Goal: Transaction & Acquisition: Purchase product/service

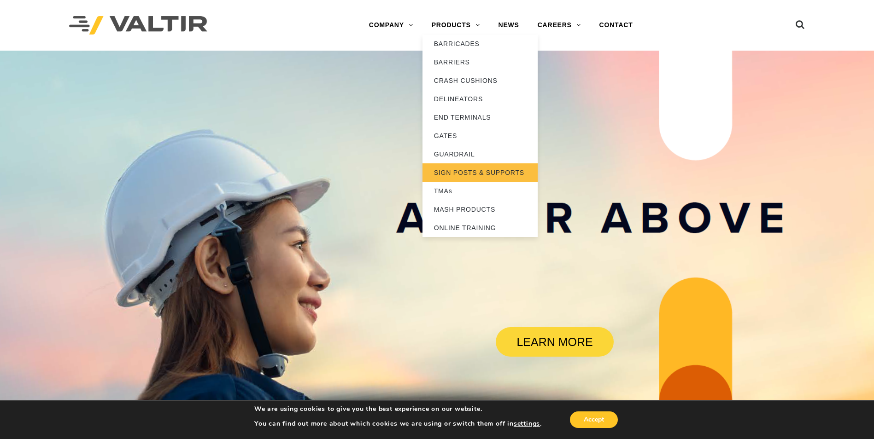
click at [470, 170] on link "SIGN POSTS & SUPPORTS" at bounding box center [479, 172] width 115 height 18
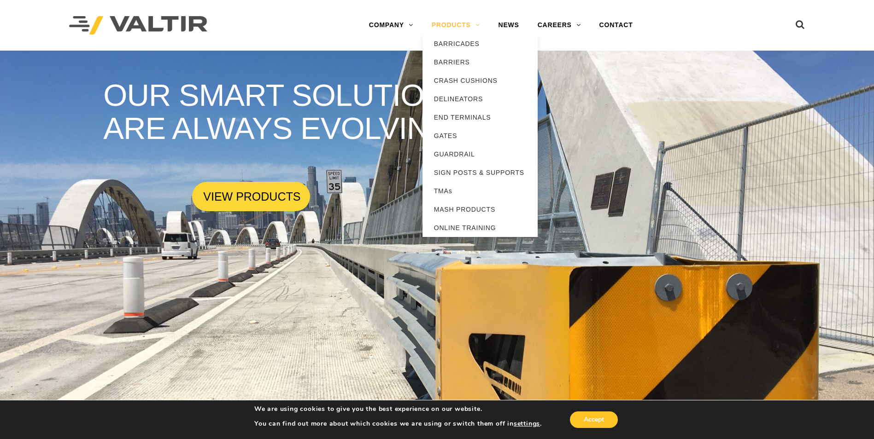
click at [467, 27] on link "PRODUCTS" at bounding box center [455, 25] width 67 height 18
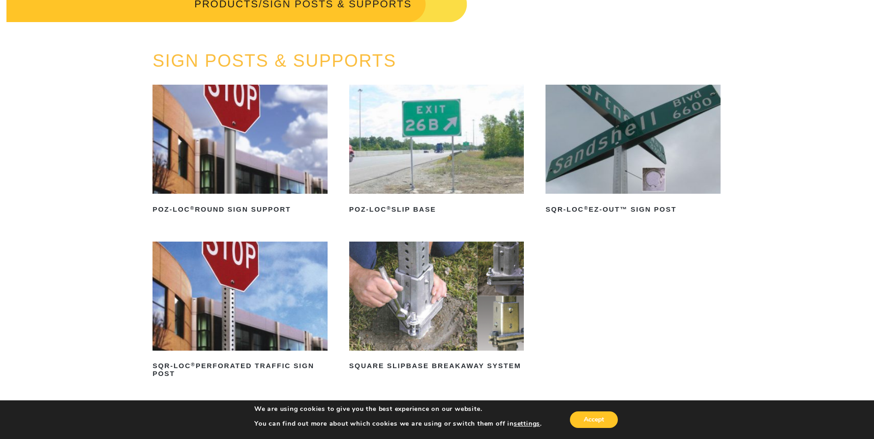
scroll to position [92, 0]
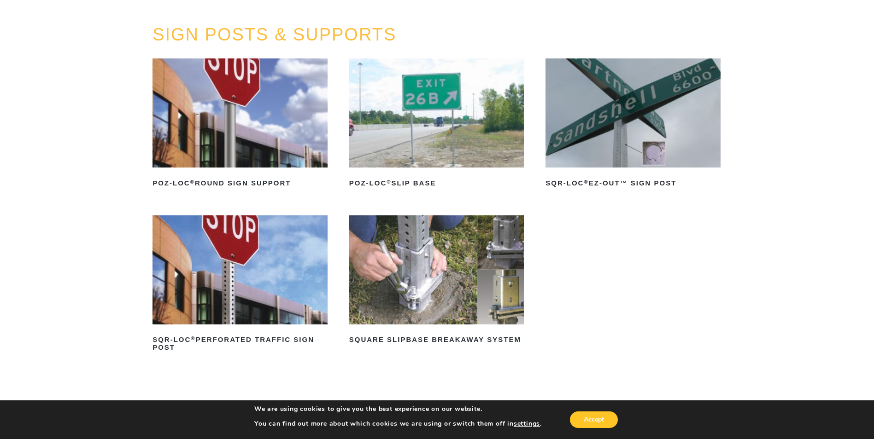
click at [411, 136] on img at bounding box center [436, 112] width 175 height 109
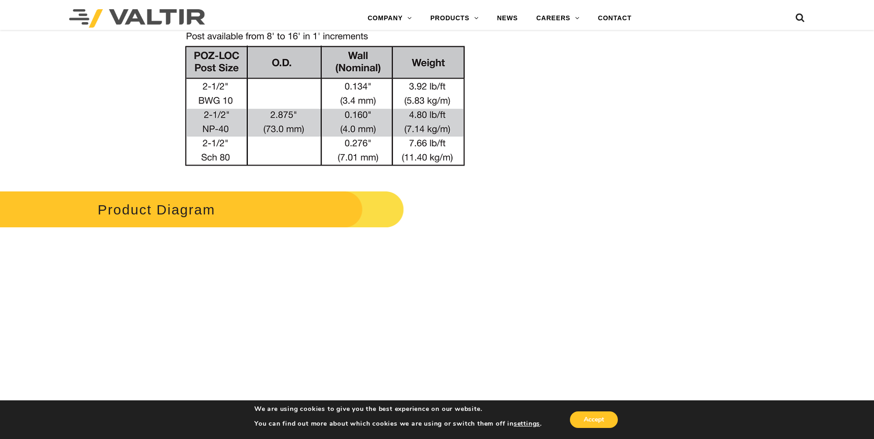
scroll to position [829, 0]
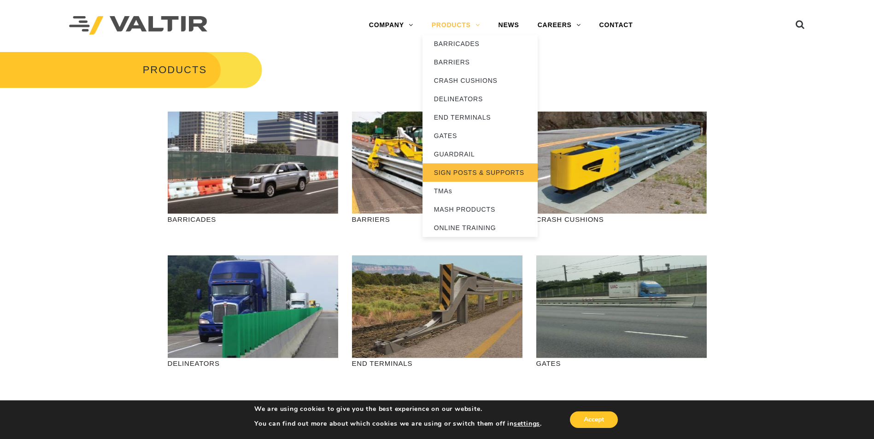
click at [480, 173] on link "SIGN POSTS & SUPPORTS" at bounding box center [479, 172] width 115 height 18
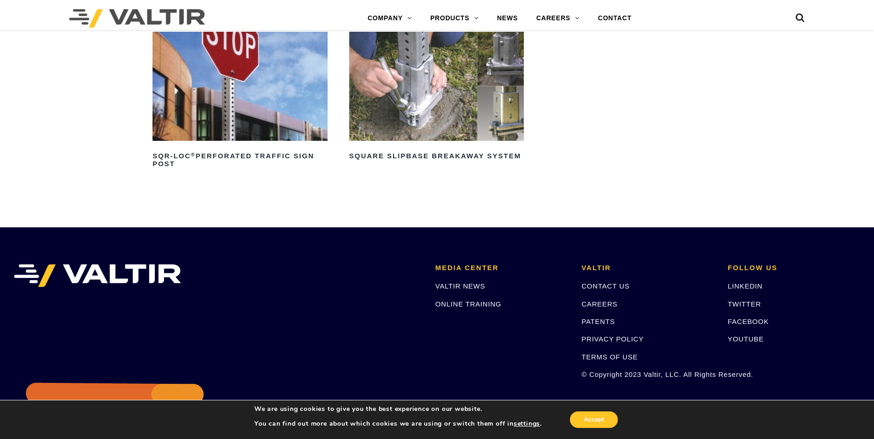
scroll to position [276, 0]
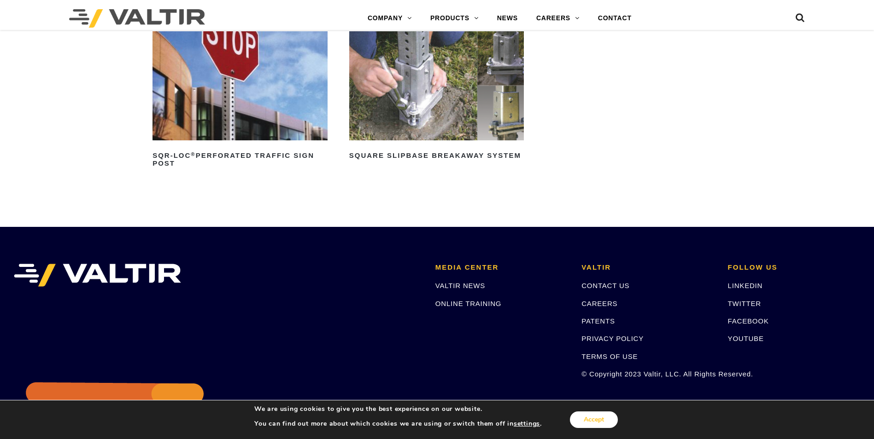
click at [574, 419] on button "Accept" at bounding box center [594, 420] width 48 height 17
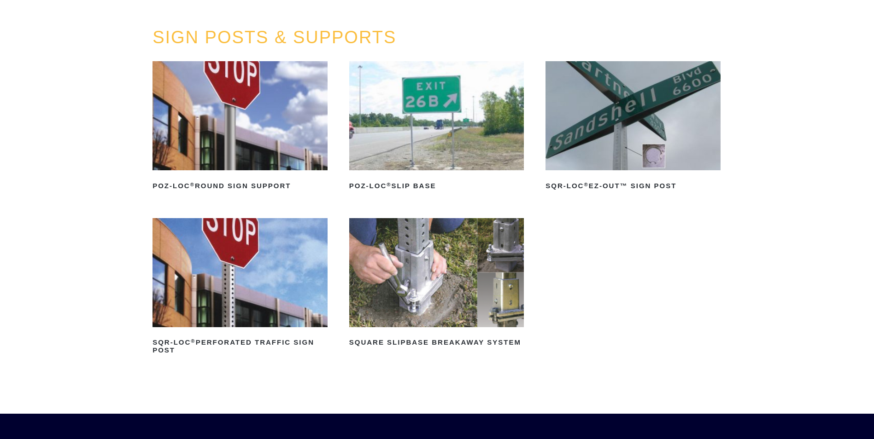
scroll to position [92, 0]
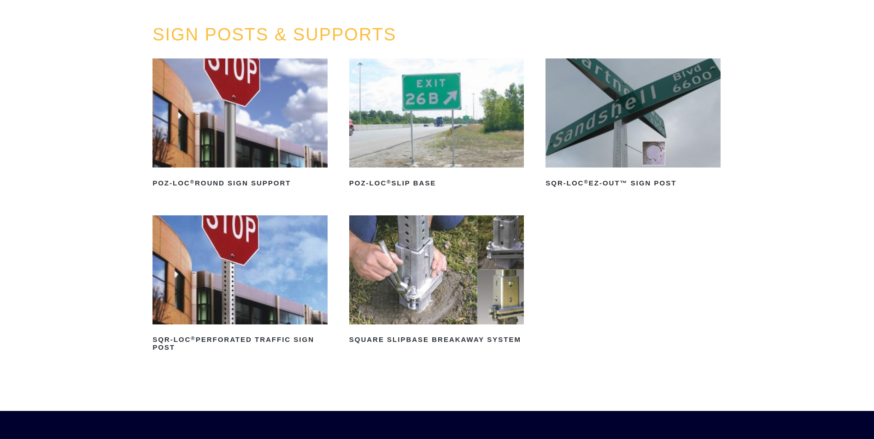
click at [216, 280] on img at bounding box center [239, 270] width 175 height 109
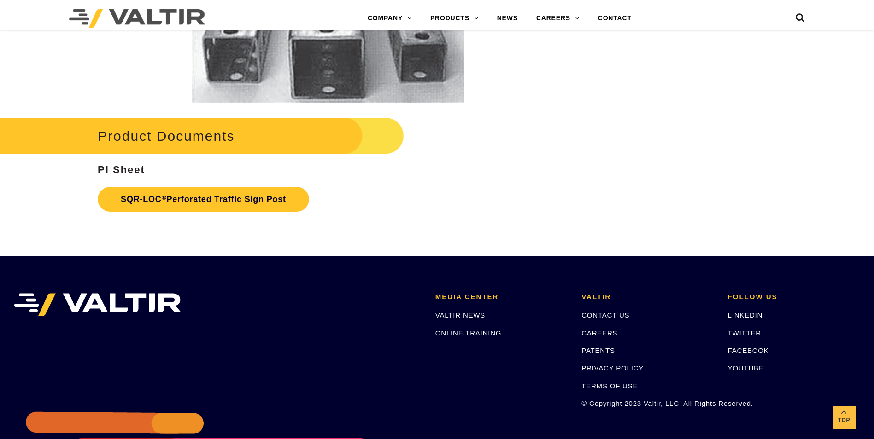
scroll to position [1750, 0]
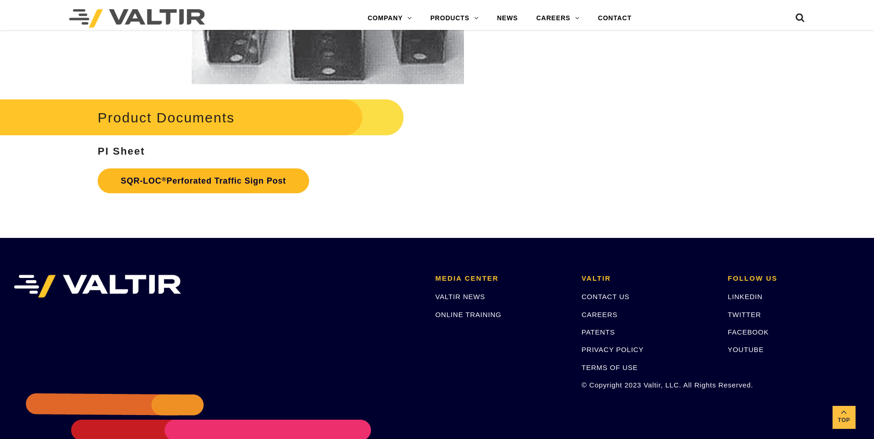
click at [163, 180] on sup "®" at bounding box center [164, 179] width 5 height 7
